Goal: Task Accomplishment & Management: Manage account settings

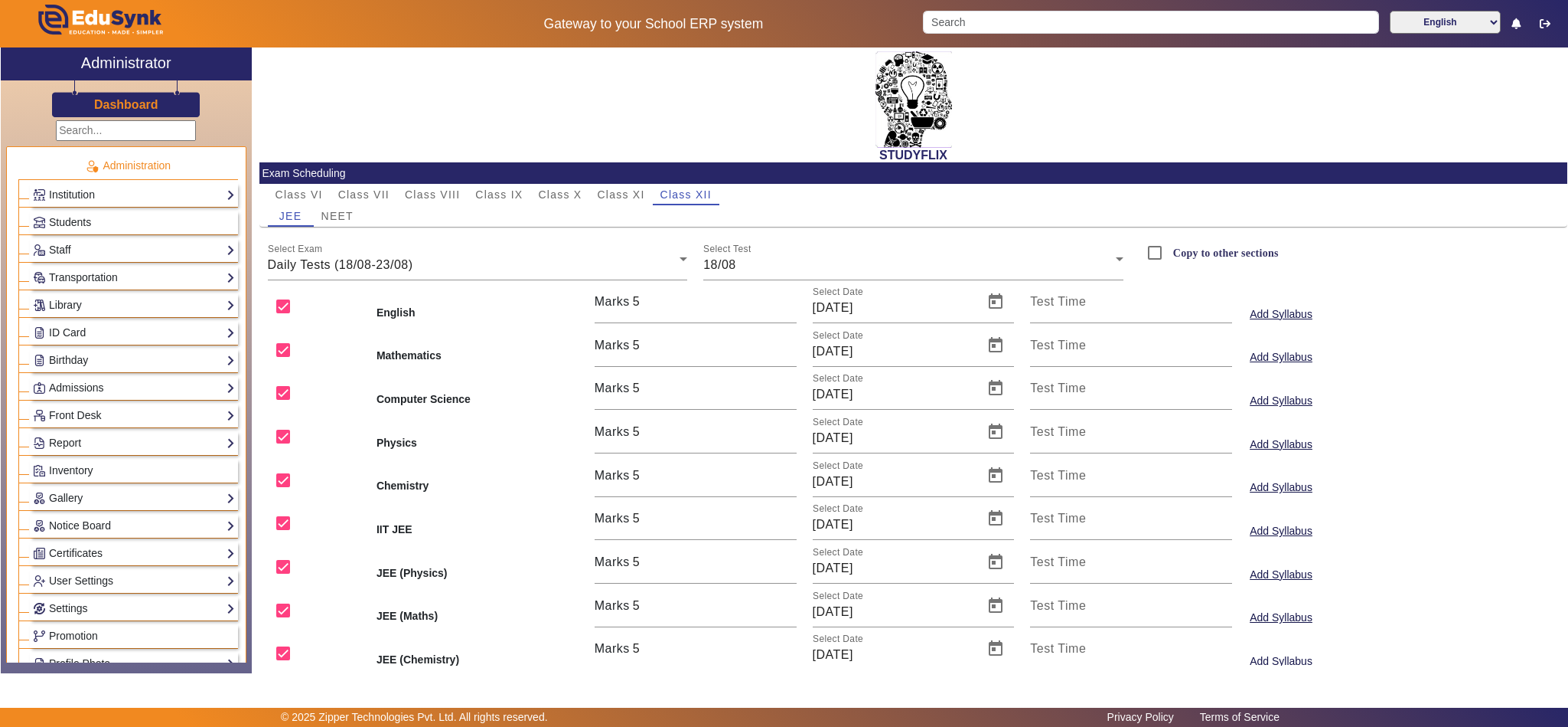
scroll to position [495, 0]
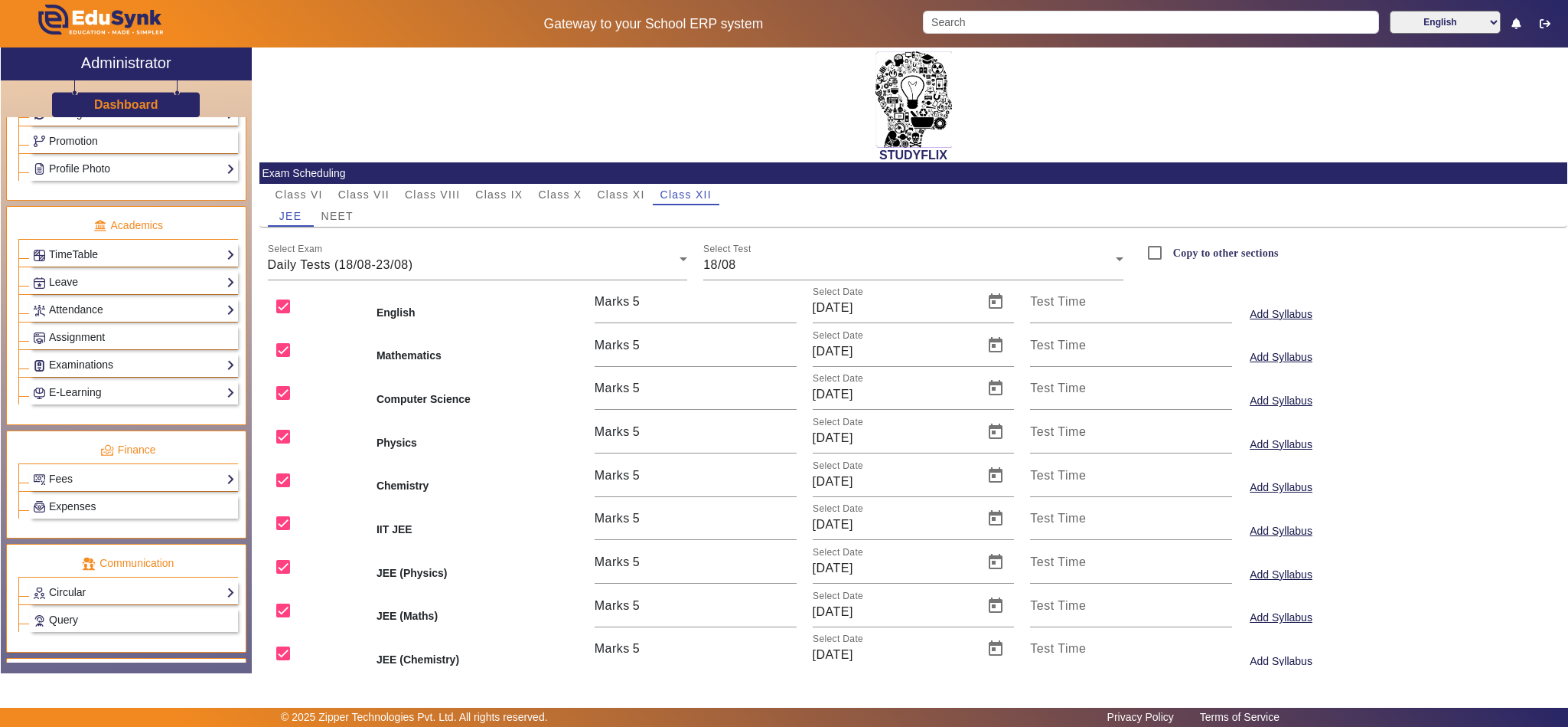
click at [72, 374] on link "Examinations" at bounding box center [134, 365] width 202 height 17
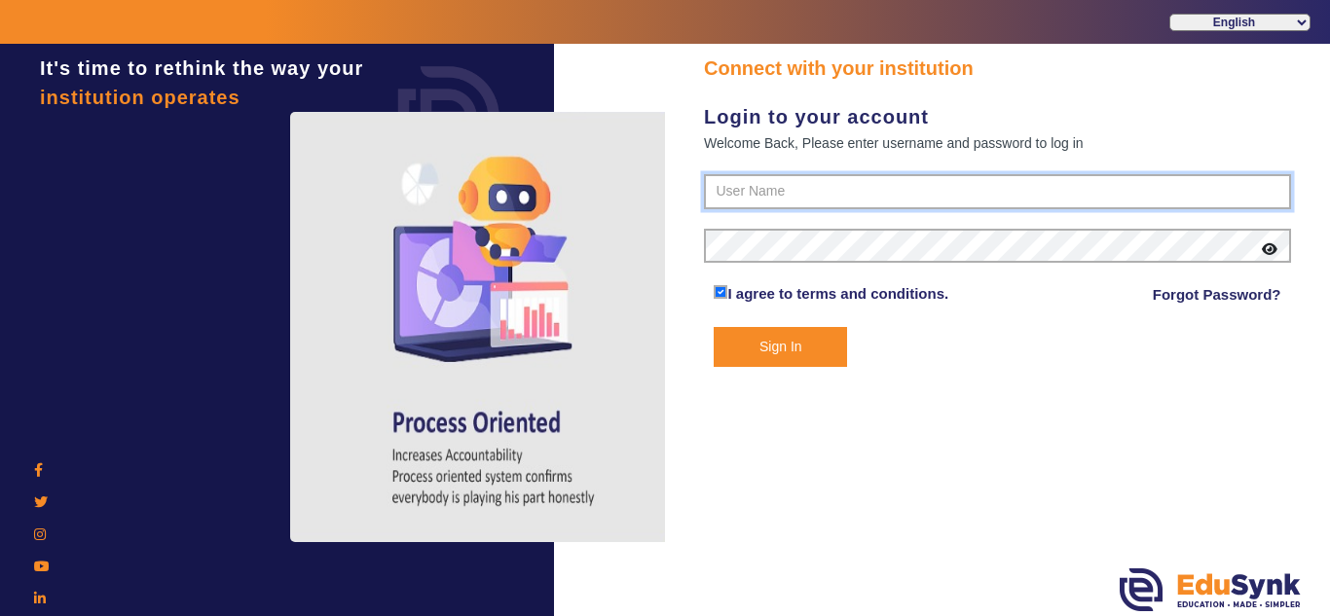
type input "9928895959"
click at [813, 348] on button "Sign In" at bounding box center [779, 347] width 133 height 40
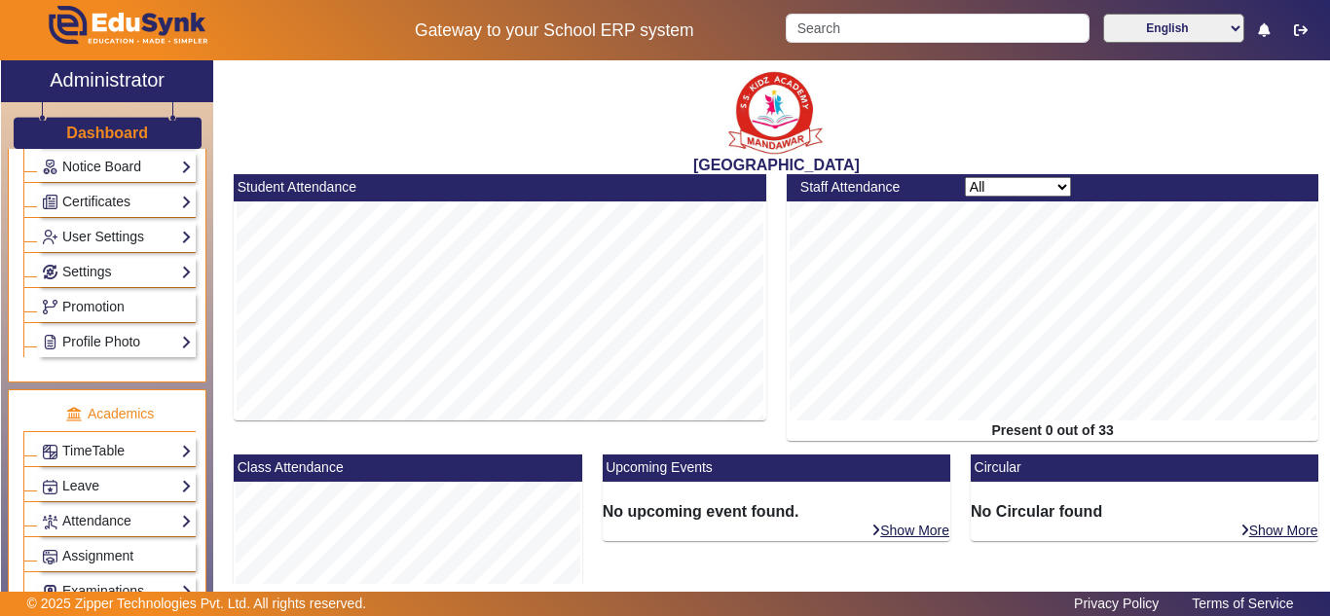
scroll to position [649, 0]
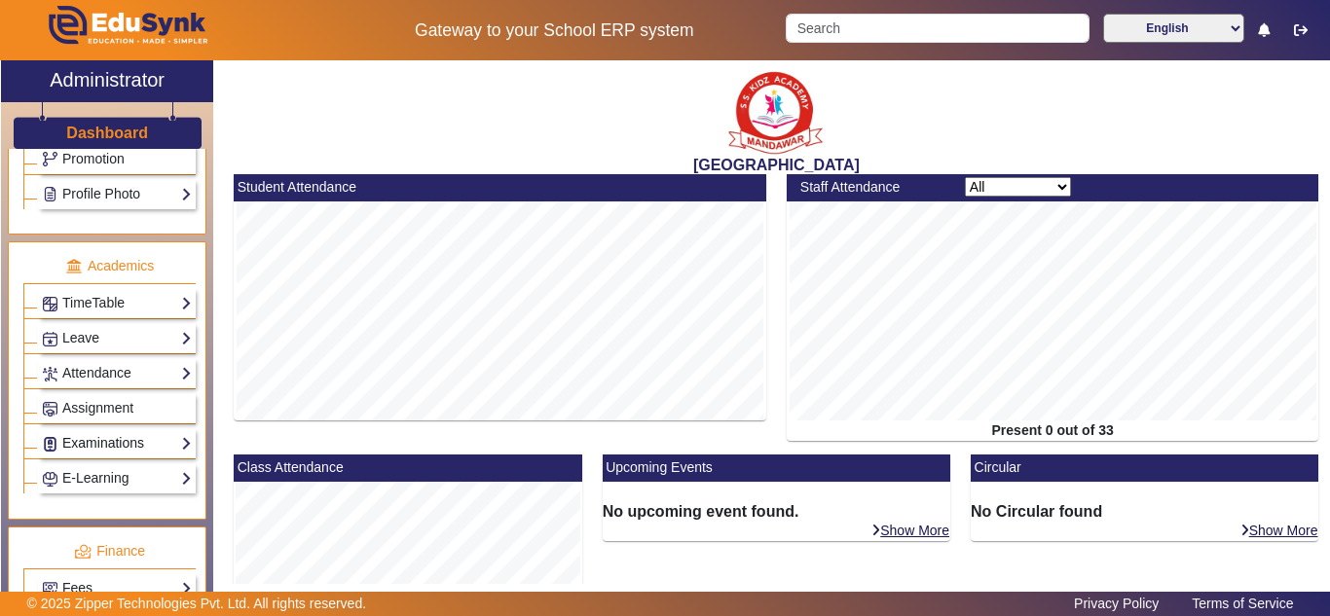
click at [105, 443] on link "Examinations" at bounding box center [117, 443] width 150 height 22
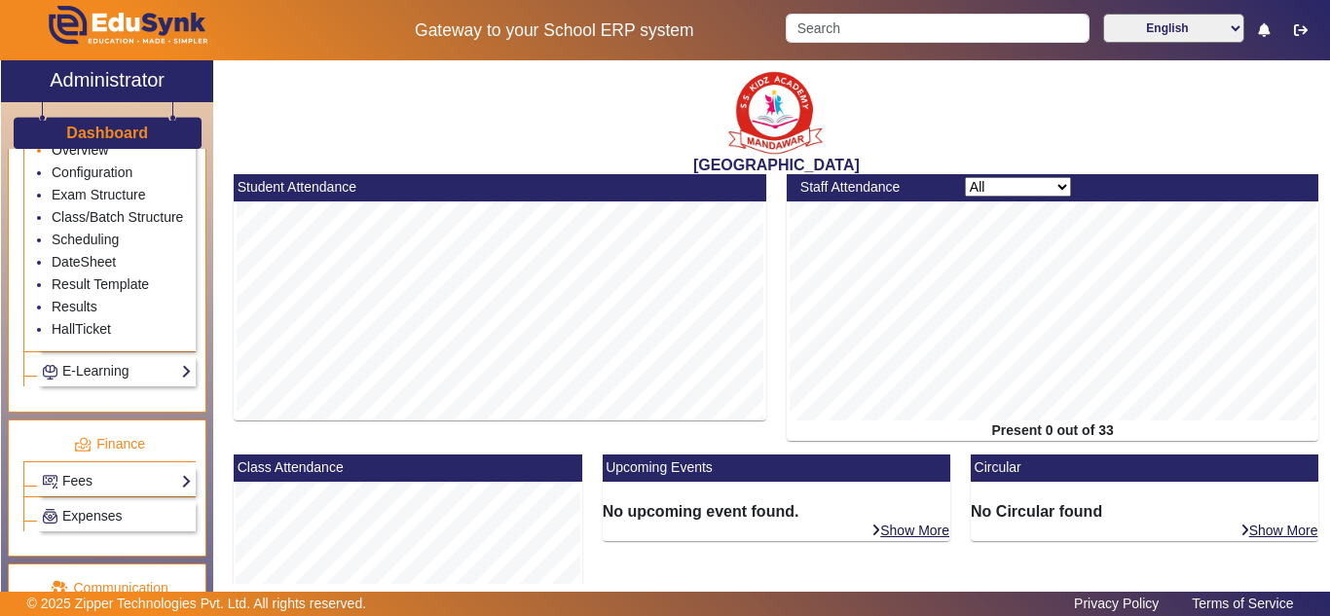
scroll to position [973, 0]
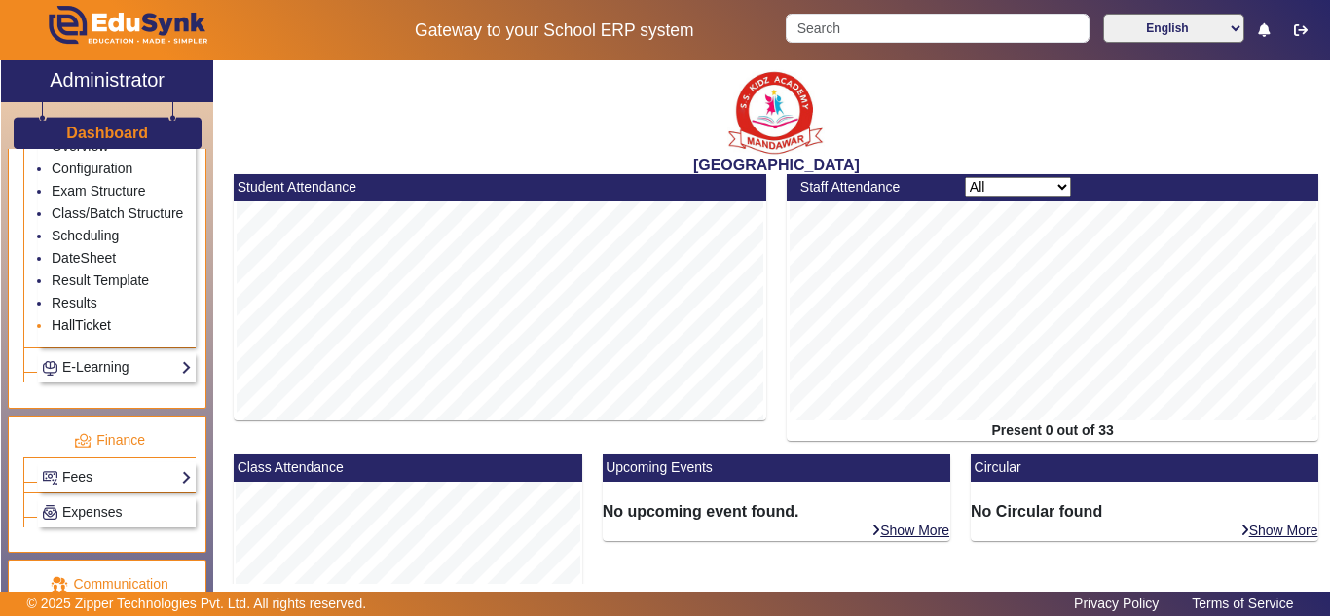
click at [95, 333] on link "HallTicket" at bounding box center [81, 325] width 59 height 16
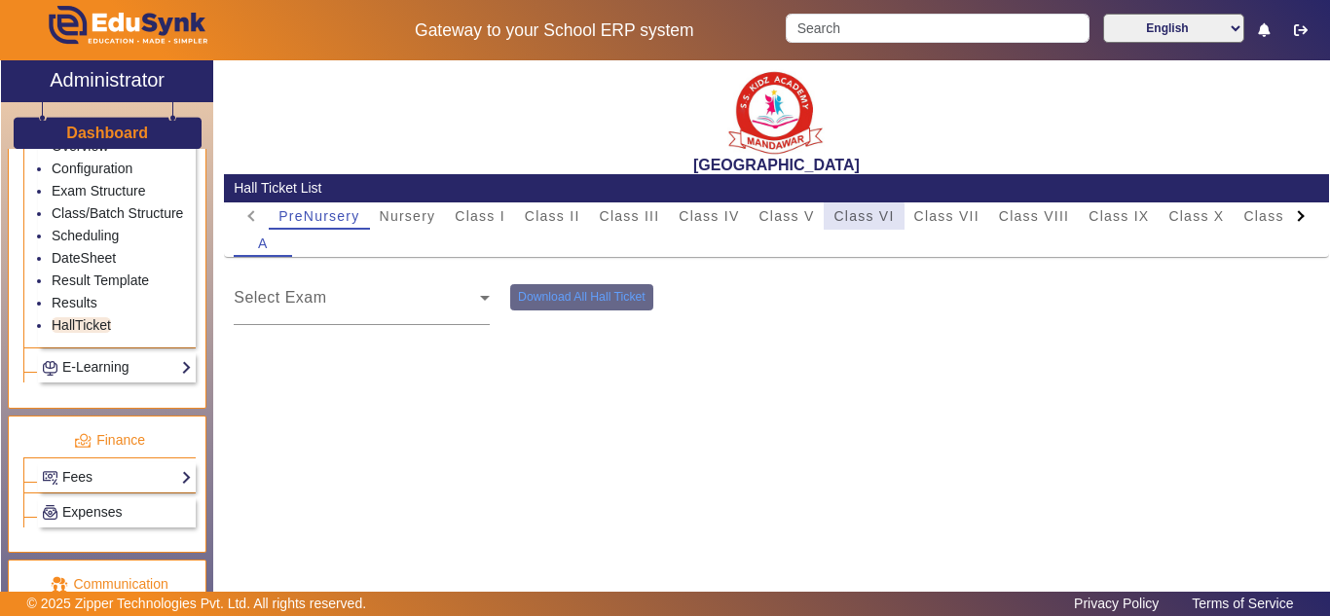
click at [863, 220] on span "Class VI" at bounding box center [863, 216] width 60 height 14
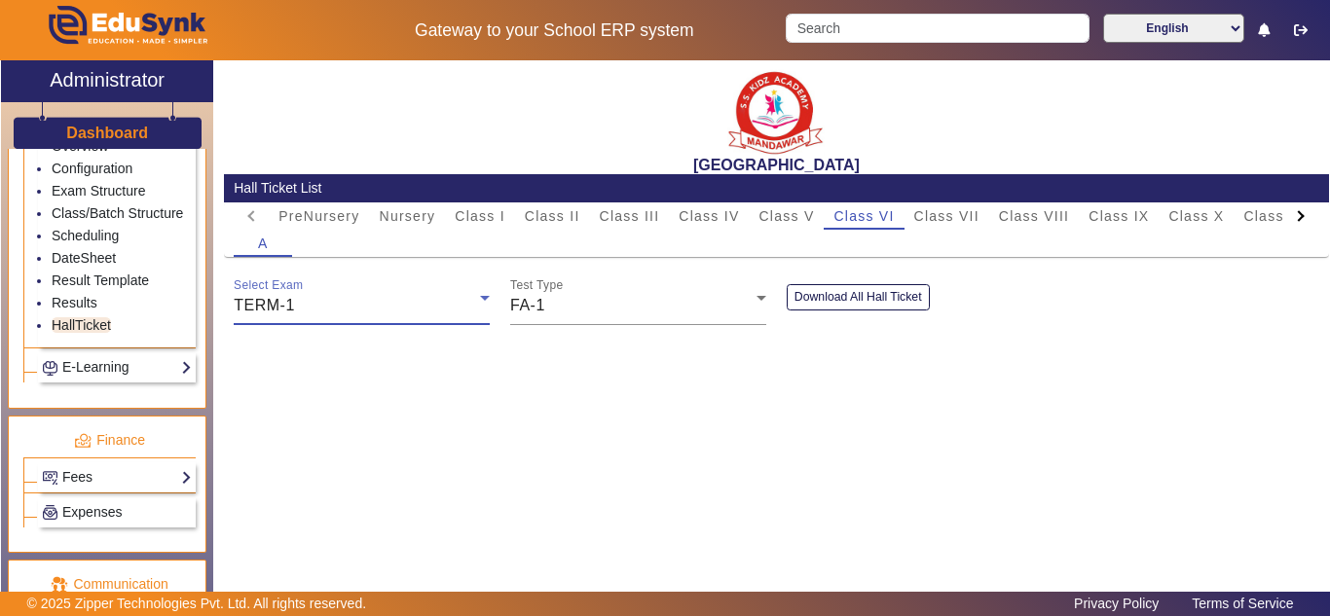
click at [379, 308] on div "TERM-1" at bounding box center [357, 305] width 246 height 23
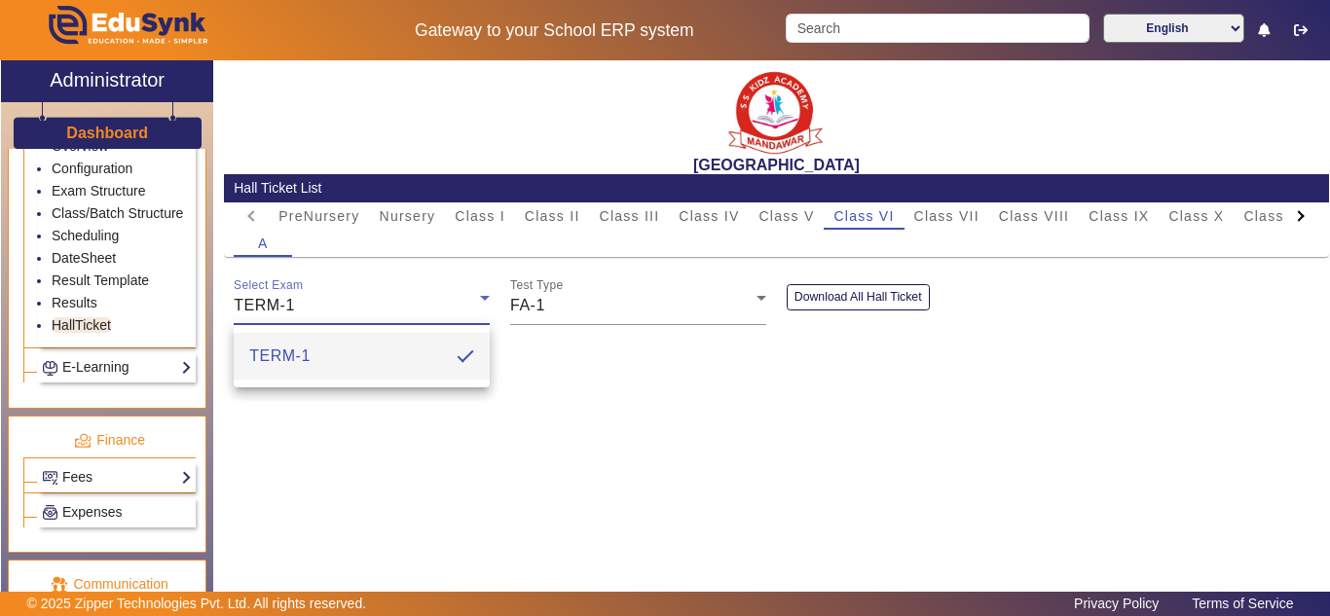
click at [593, 300] on div at bounding box center [665, 308] width 1330 height 616
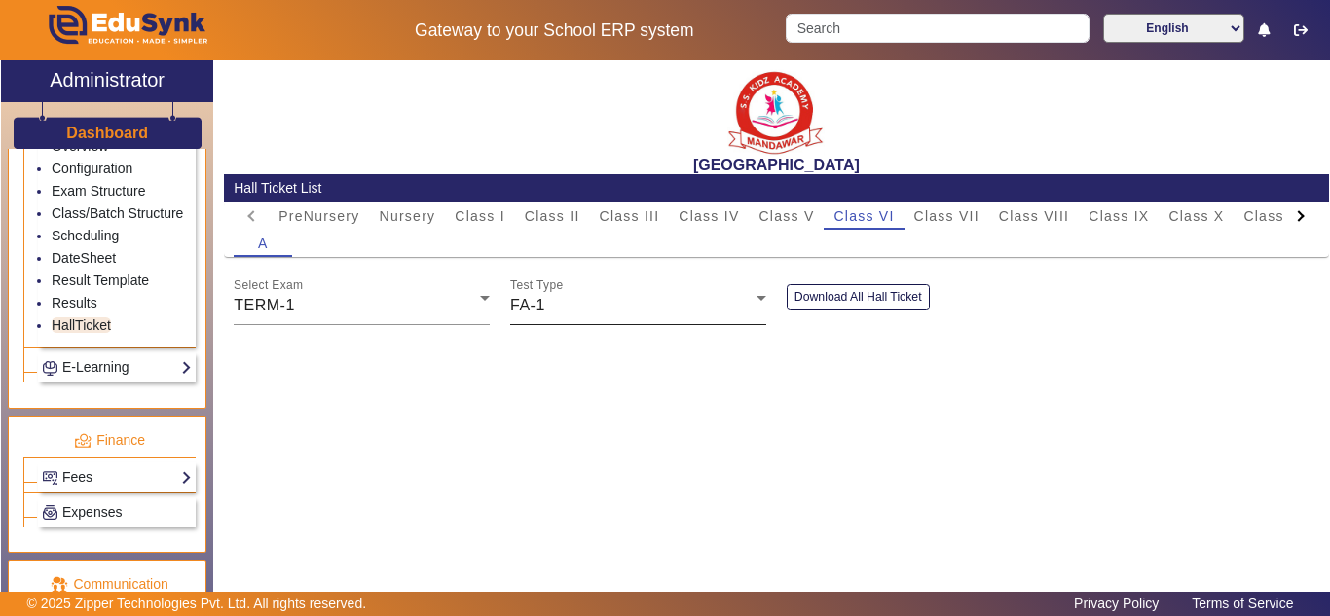
click at [615, 311] on div "FA-1" at bounding box center [633, 305] width 246 height 23
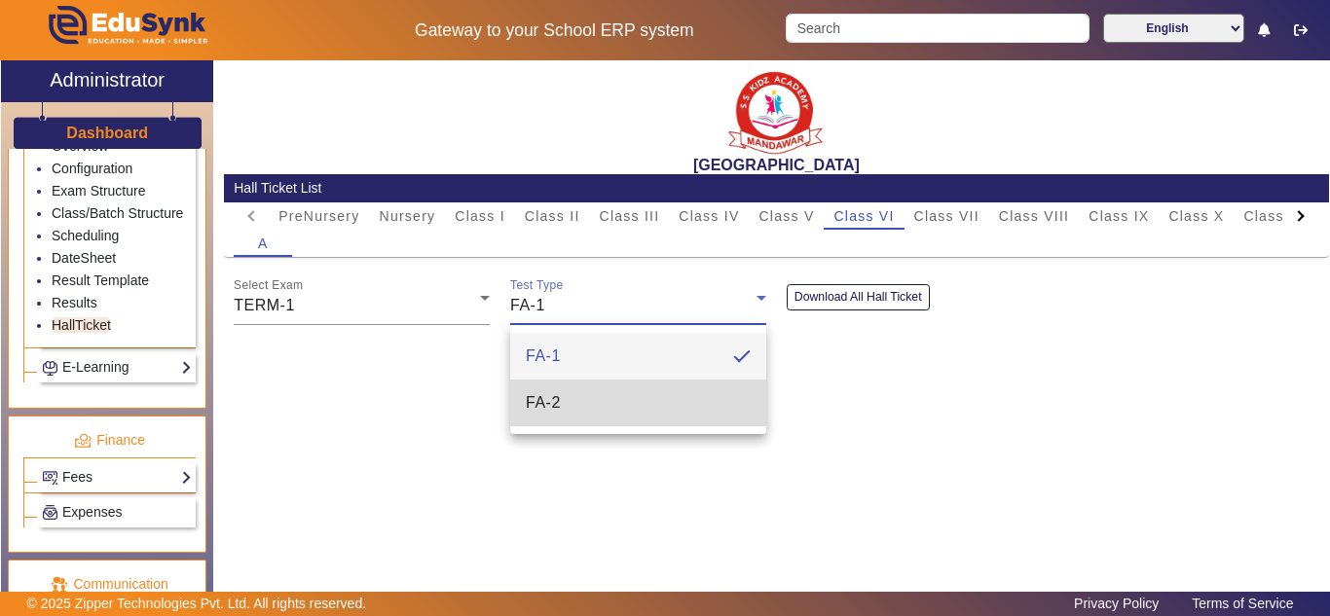
click at [566, 406] on mat-option "FA-2" at bounding box center [638, 403] width 256 height 47
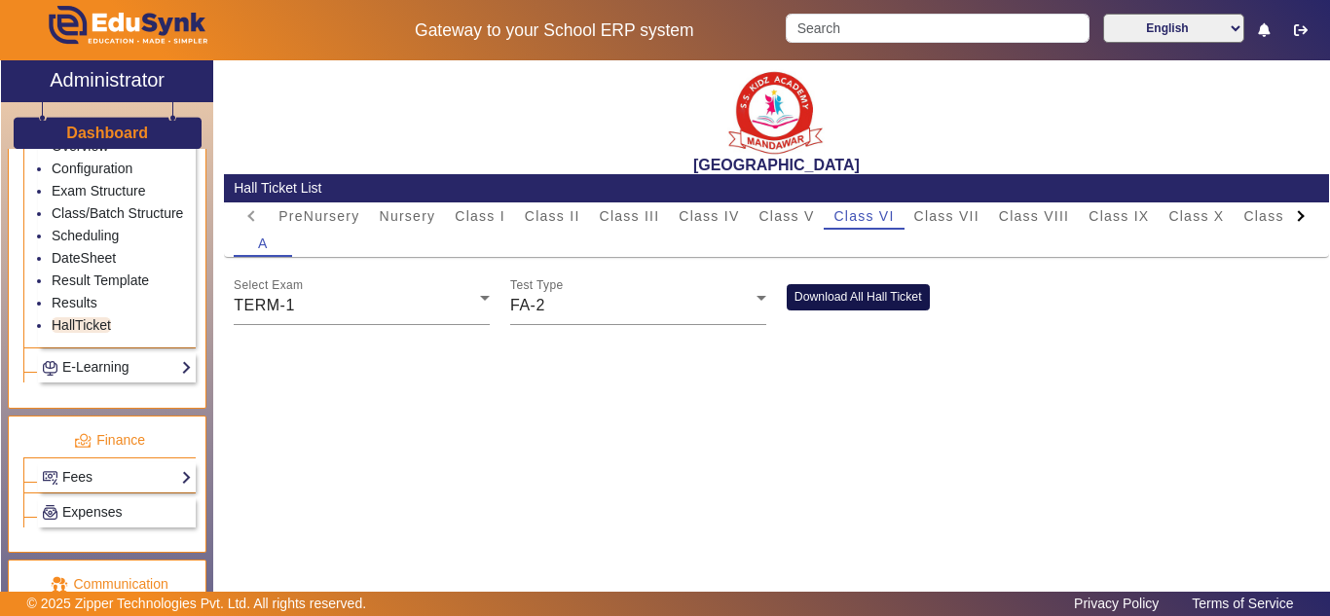
click at [876, 299] on button "Download All Hall Ticket" at bounding box center [857, 297] width 143 height 26
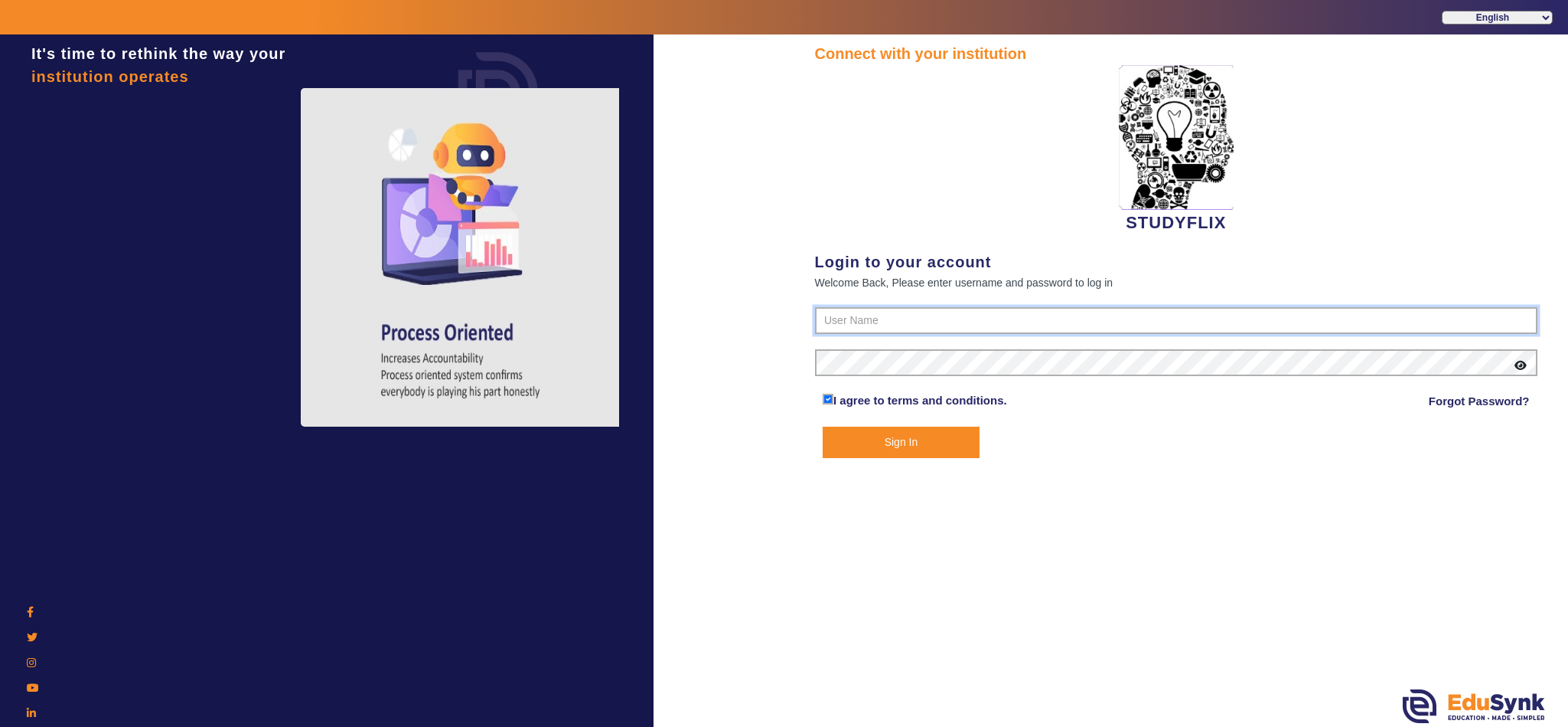
type input "6354922771"
click at [841, 435] on button "Sign In" at bounding box center [901, 442] width 157 height 31
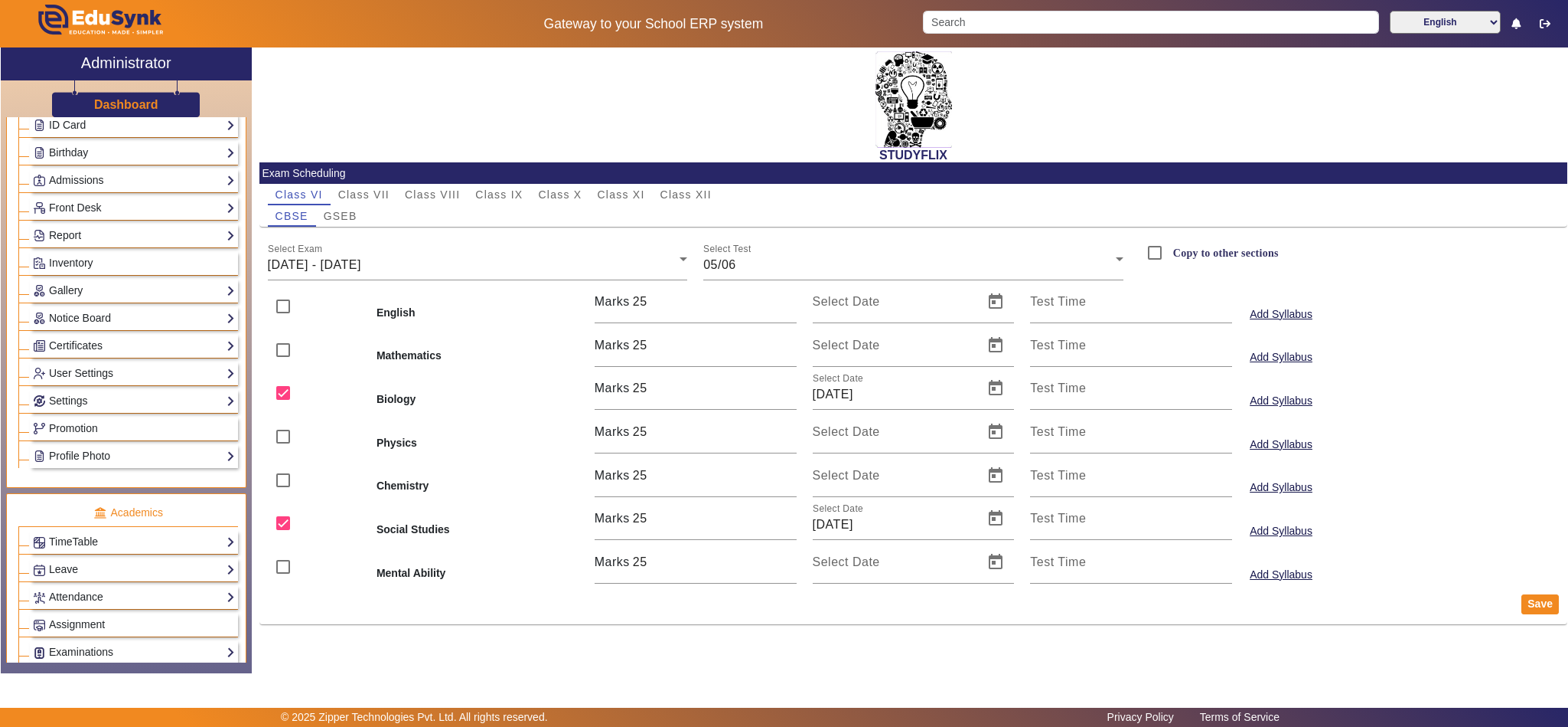
scroll to position [382, 0]
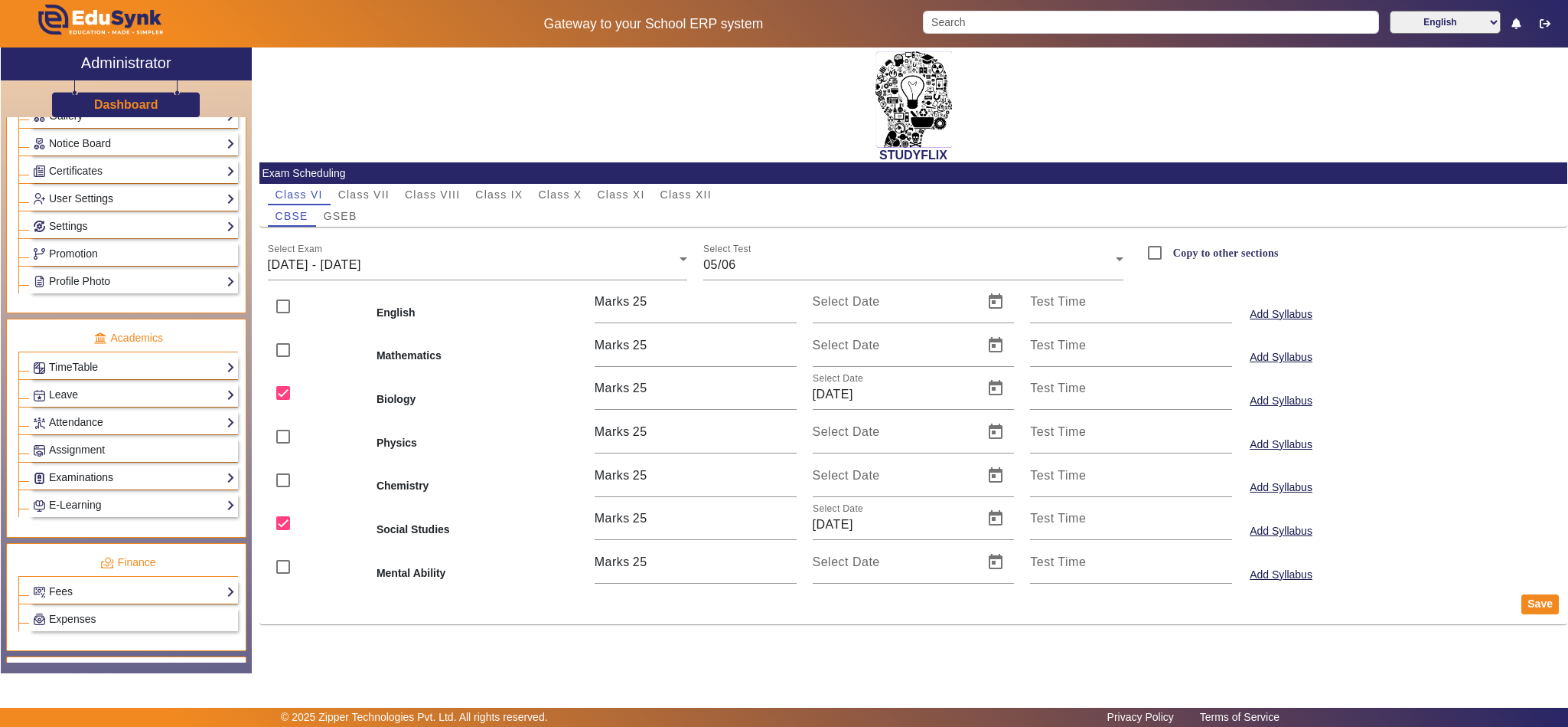
click at [94, 486] on link "Examinations" at bounding box center [134, 478] width 202 height 17
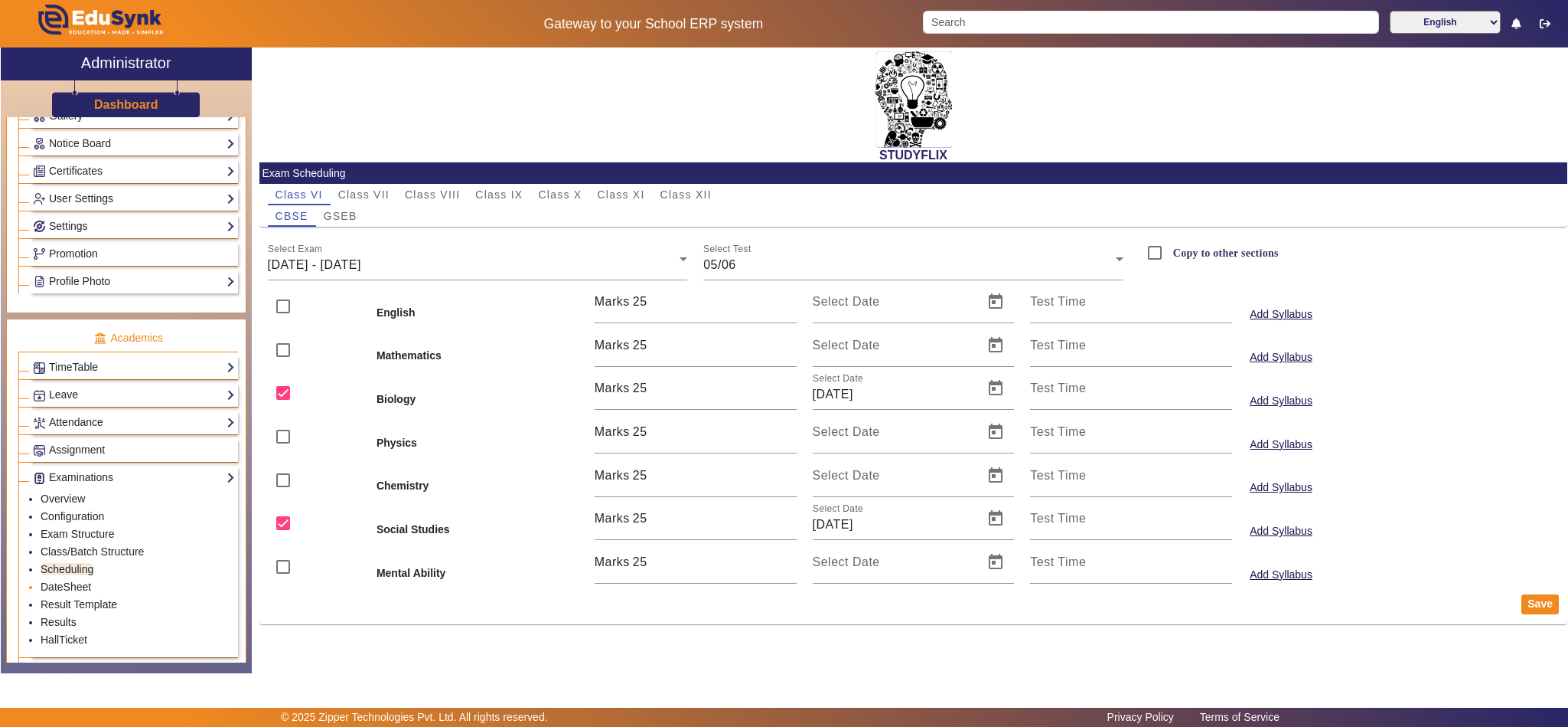
scroll to position [574, 0]
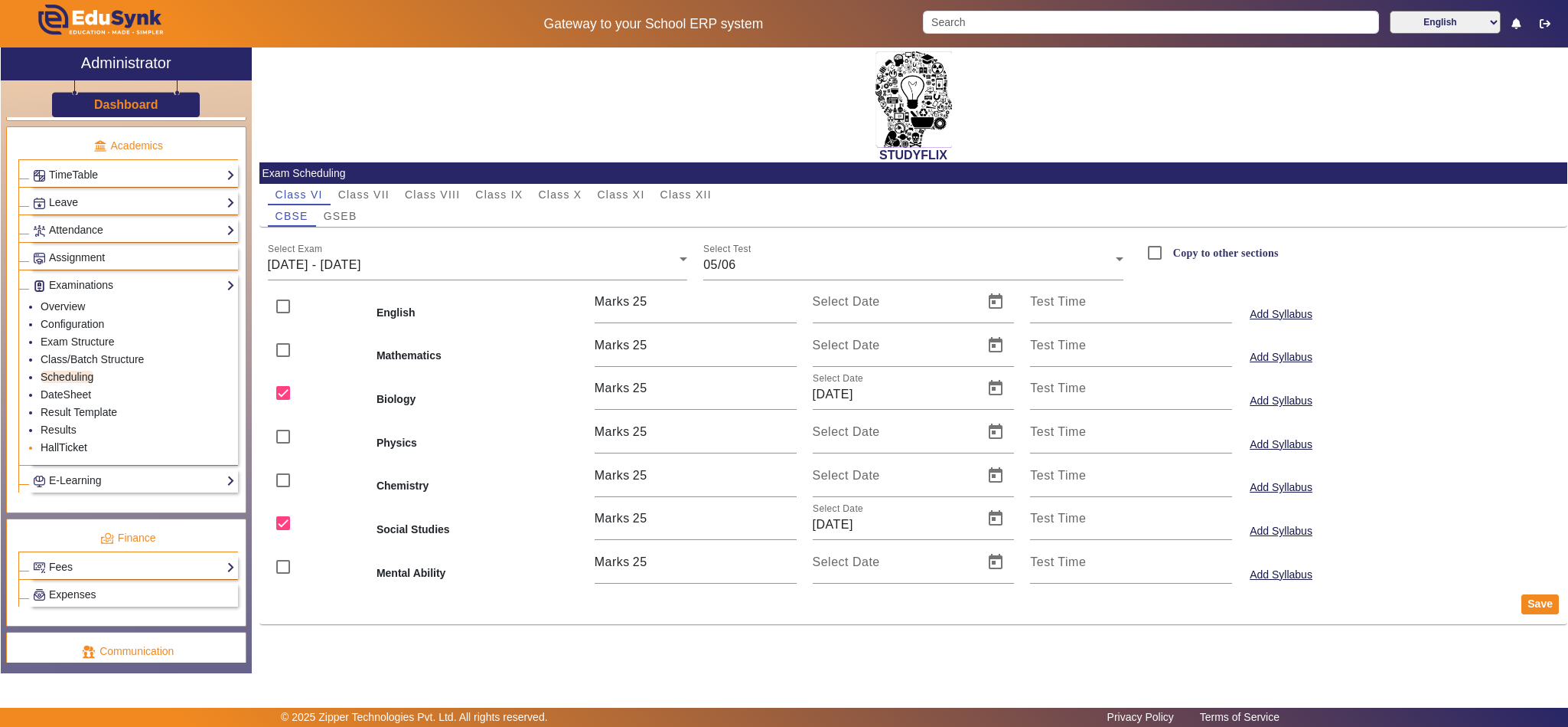
click at [75, 453] on link "HallTicket" at bounding box center [64, 448] width 46 height 13
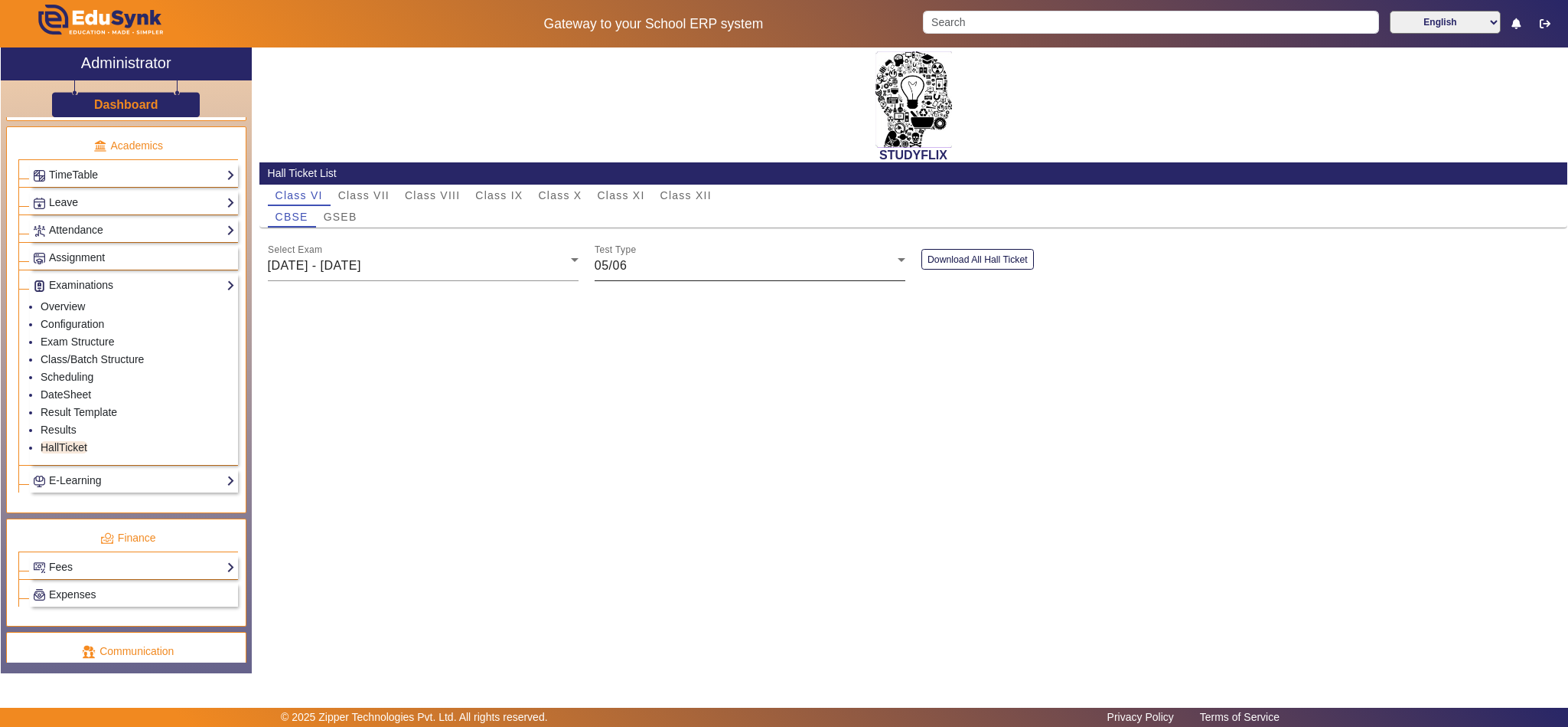
click at [672, 274] on div "05/06" at bounding box center [745, 265] width 303 height 18
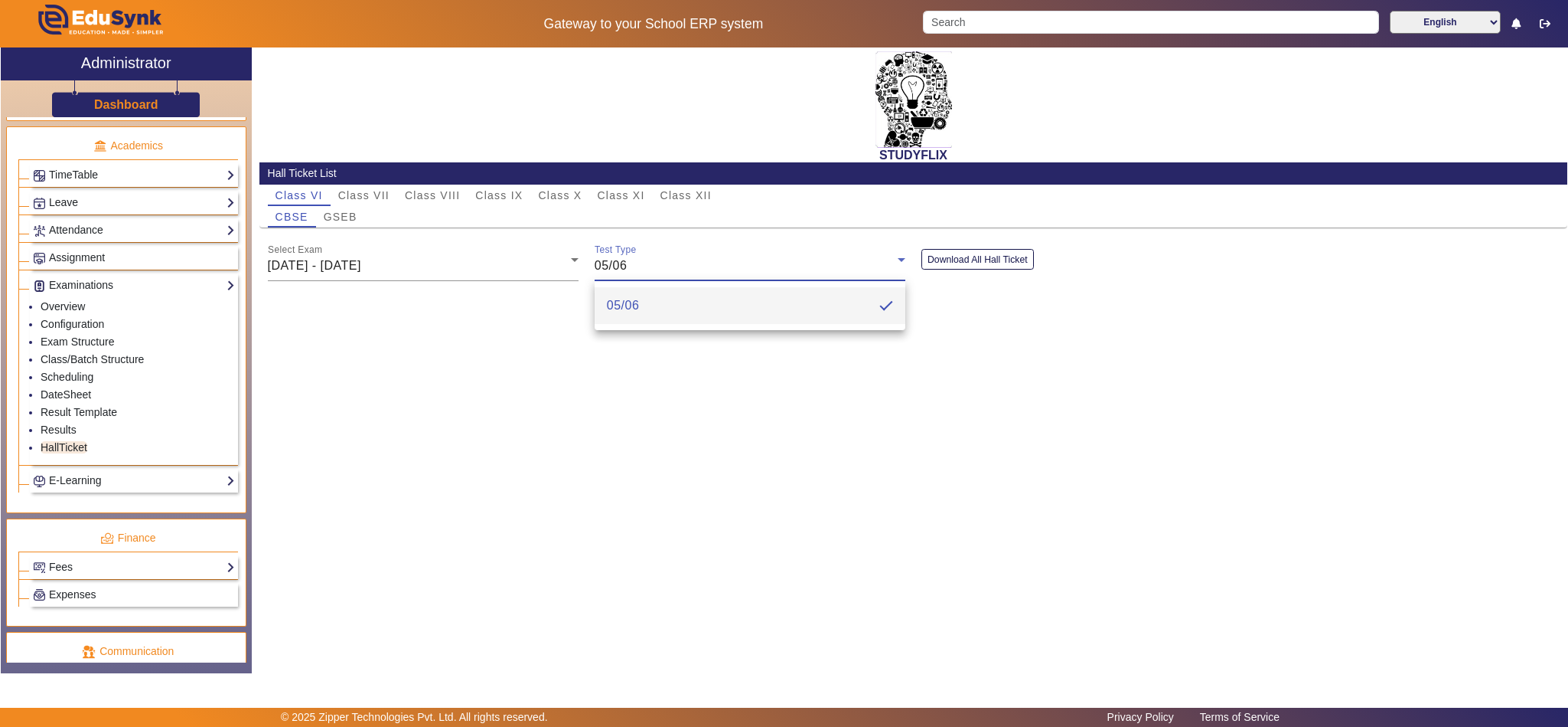
click at [495, 197] on div at bounding box center [784, 364] width 1568 height 727
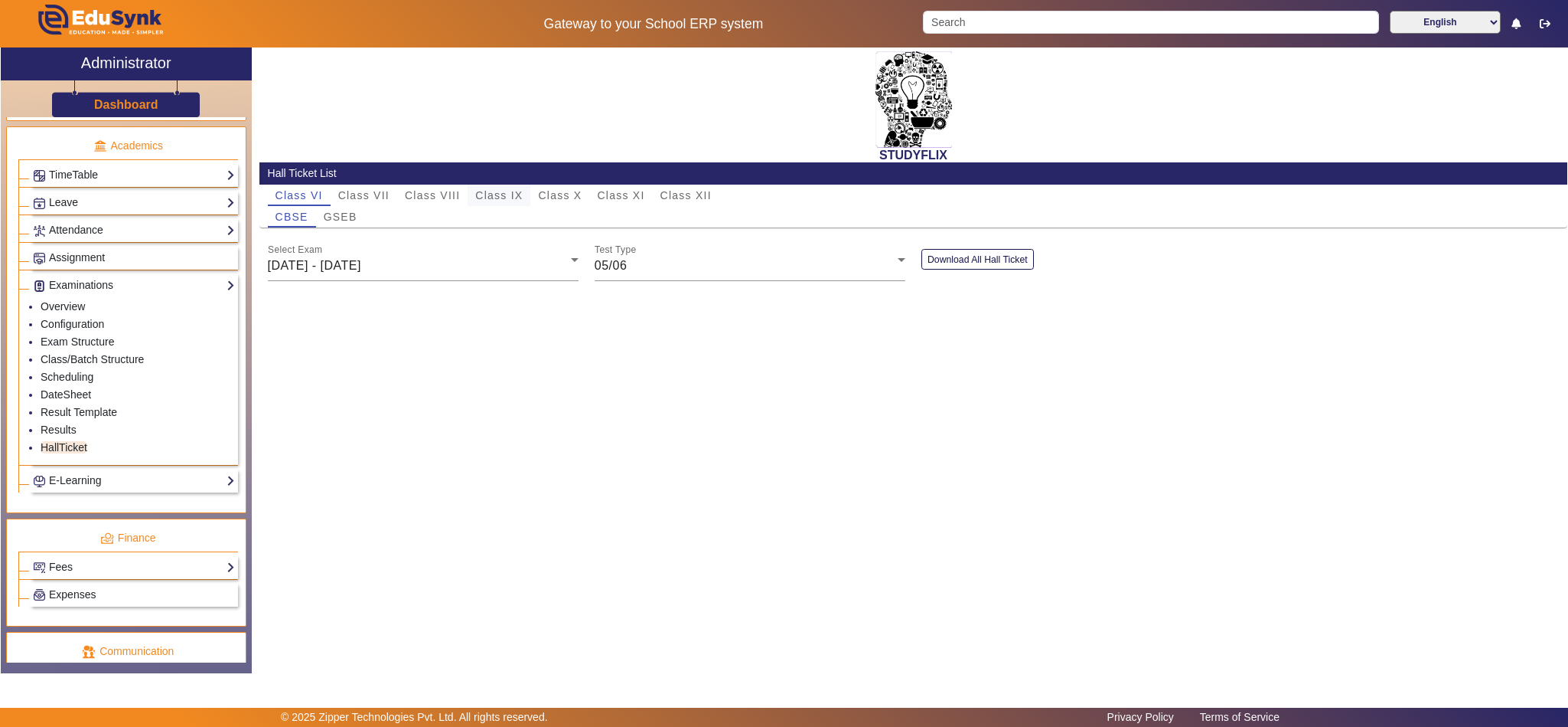
click at [499, 196] on span "Class IX" at bounding box center [499, 195] width 47 height 11
click at [503, 260] on div "02/06/2025 - 07/06/2025" at bounding box center [419, 265] width 303 height 18
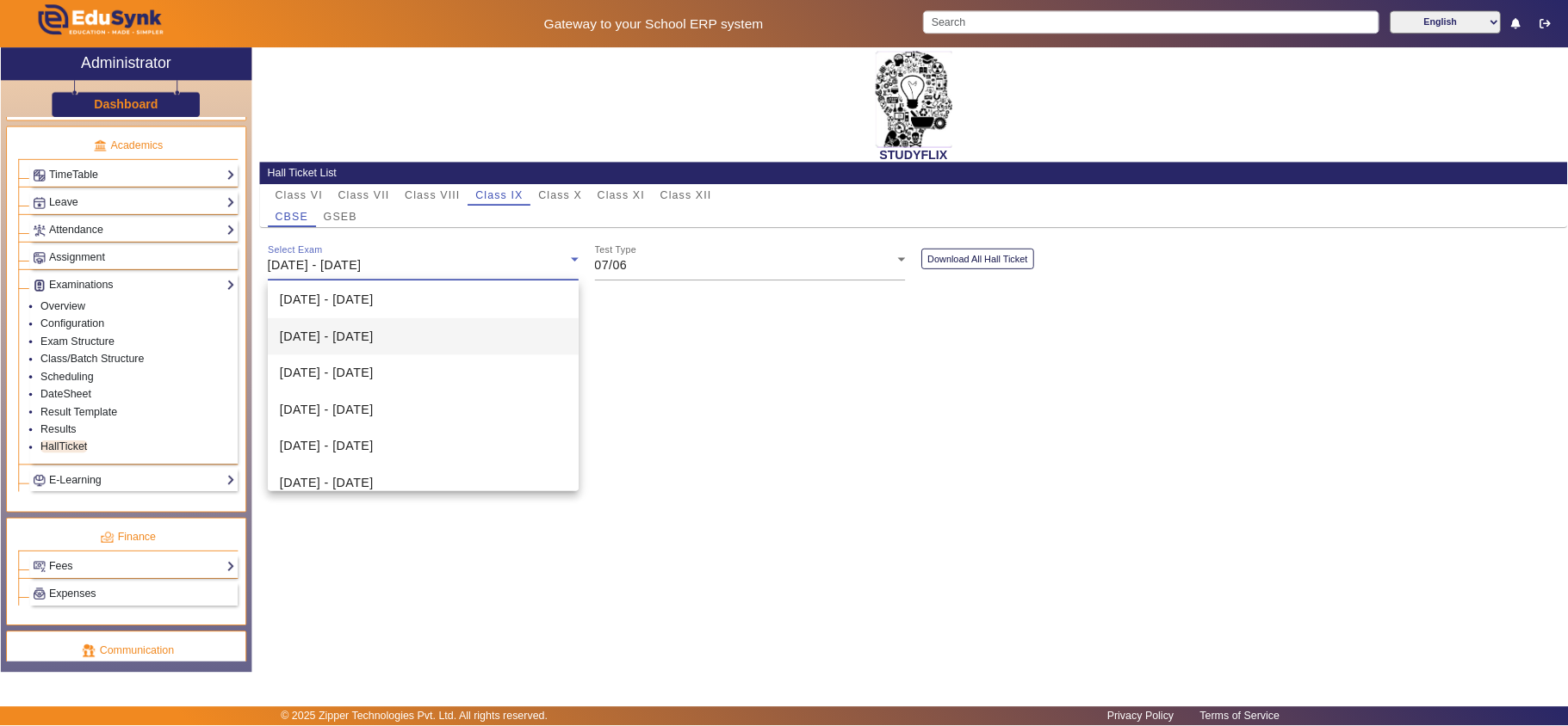
scroll to position [215, 0]
click at [456, 500] on span "Daily Tests (18/08-23/08)" at bounding box center [396, 500] width 164 height 20
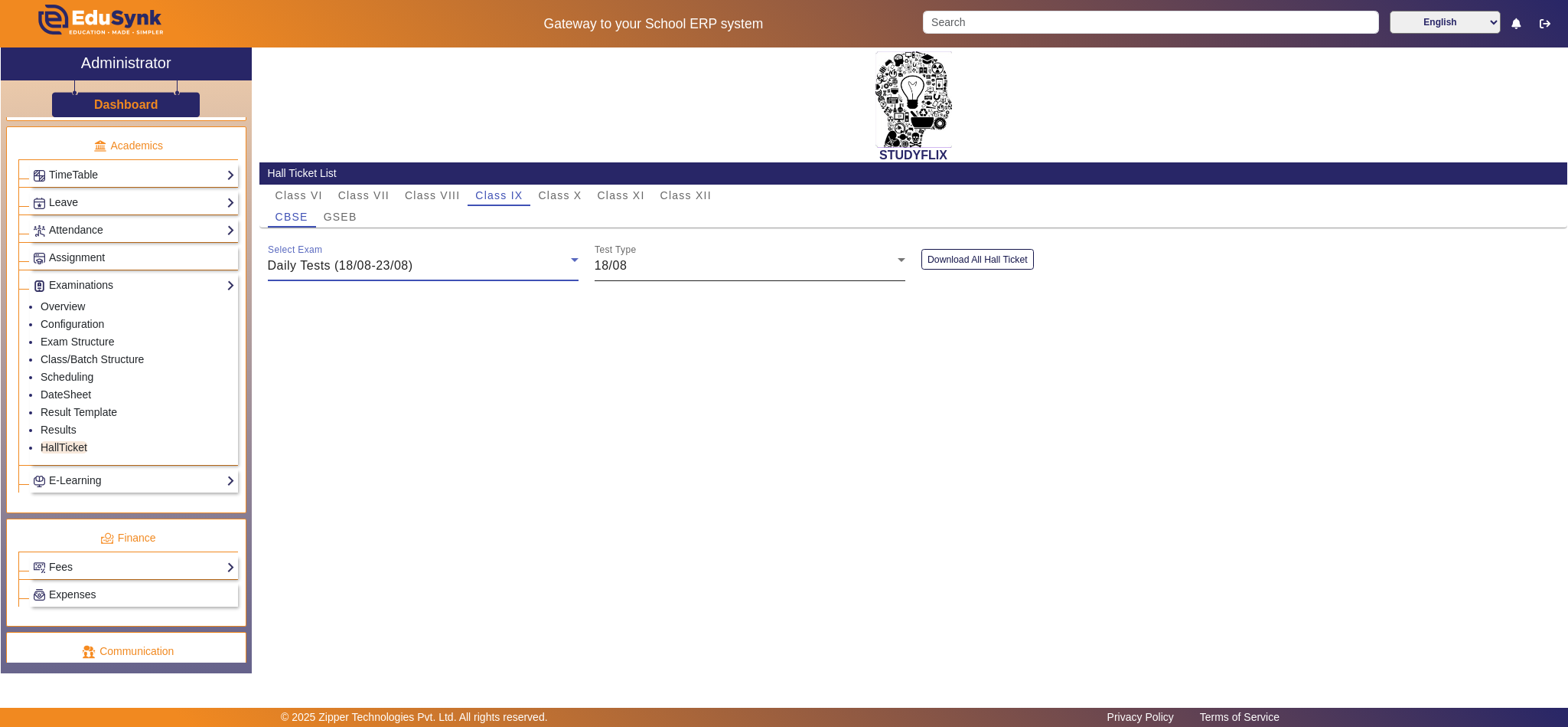
click at [666, 256] on div "18/08" at bounding box center [745, 265] width 303 height 18
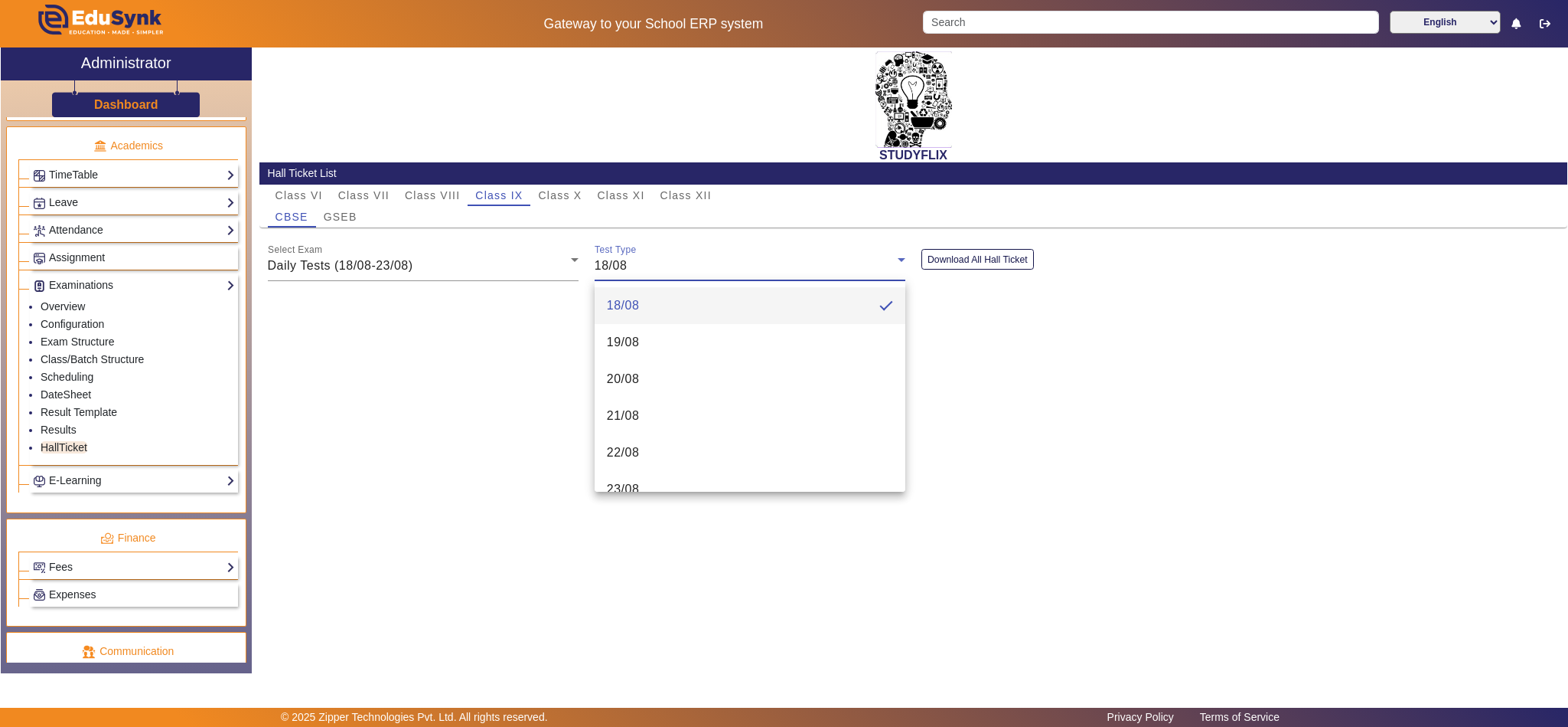
click at [1033, 359] on div at bounding box center [784, 364] width 1568 height 727
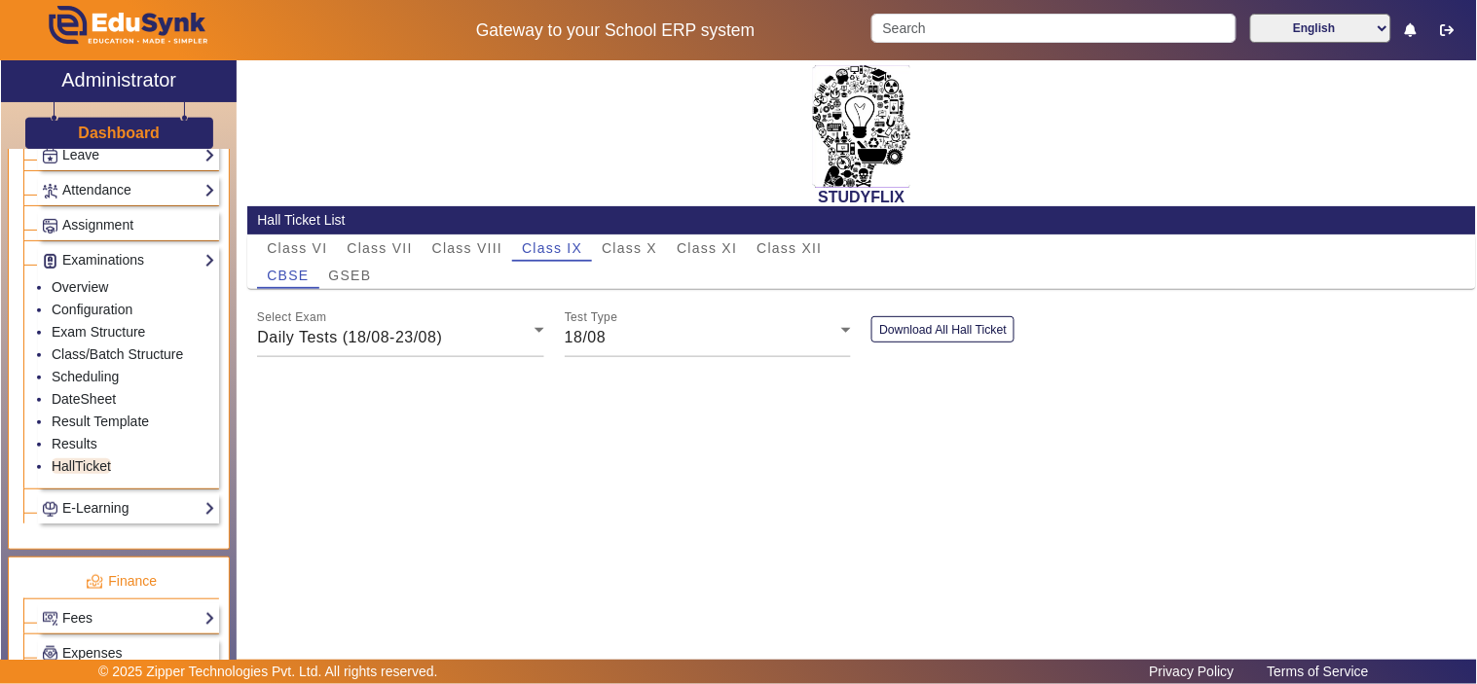
scroll to position [848, 0]
